Goal: Navigation & Orientation: Find specific page/section

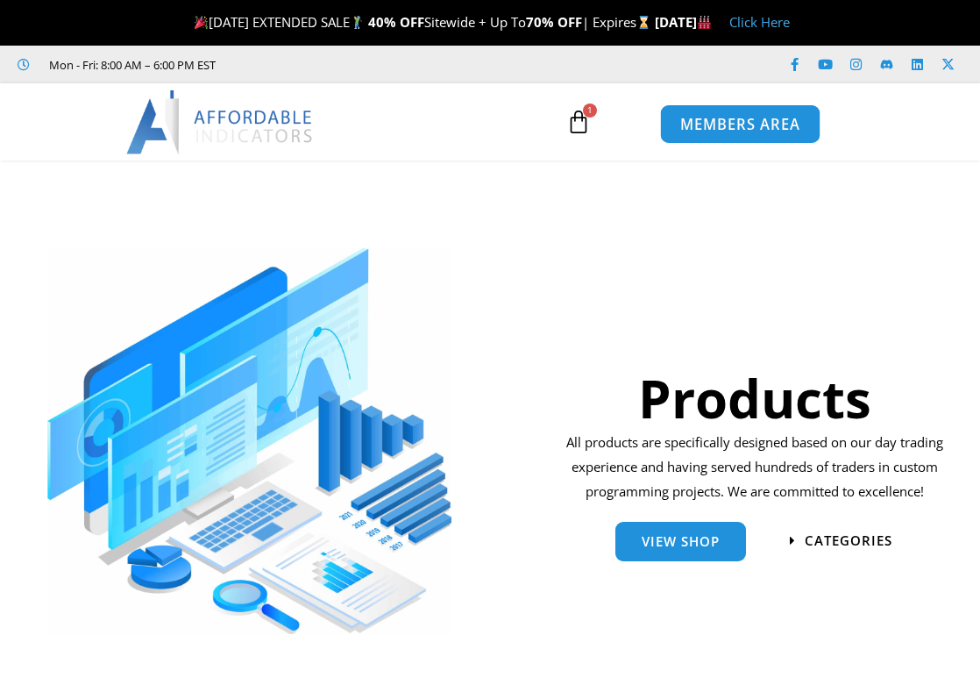
click at [733, 127] on span "MEMBERS AREA" at bounding box center [739, 124] width 120 height 15
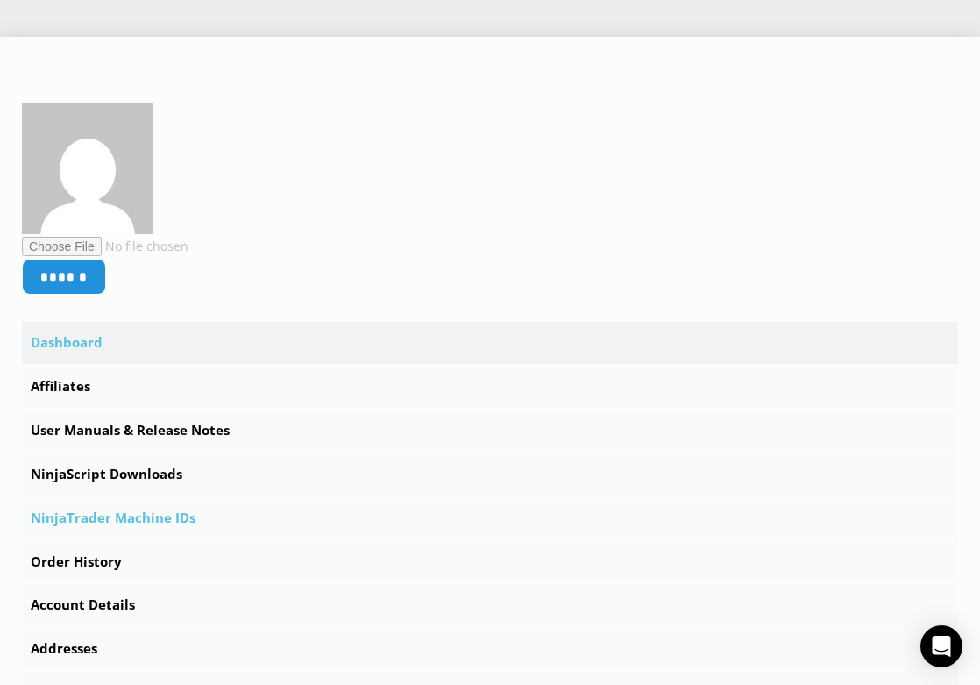
scroll to position [438, 0]
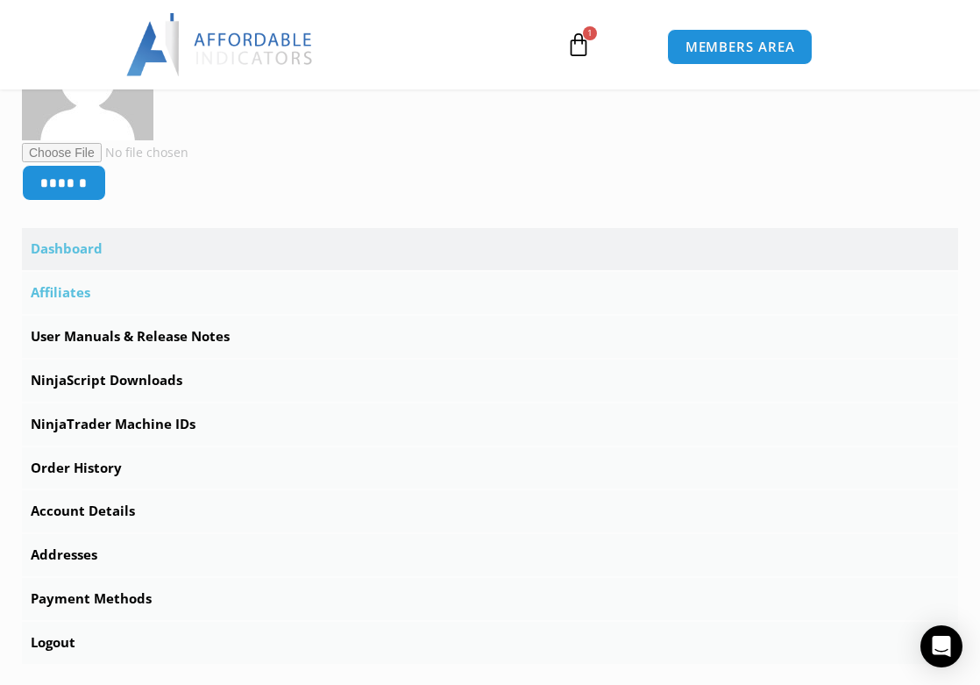
click at [82, 296] on link "Affiliates" at bounding box center [490, 293] width 936 height 42
